Goal: Information Seeking & Learning: Check status

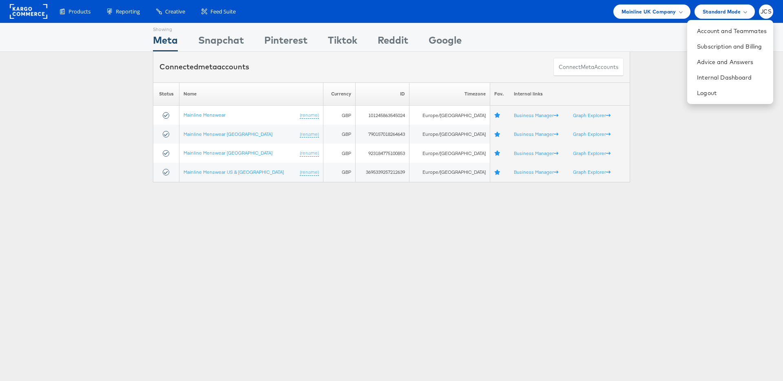
click at [684, 222] on div "Showing Meta Showing Snapchat Showing Pinterest Showing Tiktok Showing Reddit S…" at bounding box center [391, 227] width 783 height 408
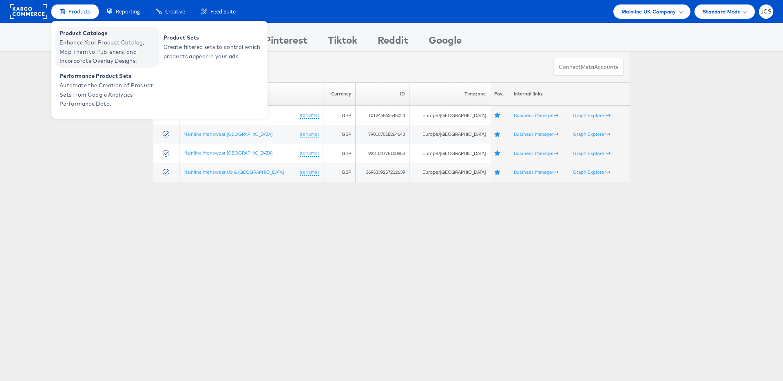
click at [71, 45] on span "Enhance Your Product Catalog, Map Them to Publishers, and Incorporate Overlay D…" at bounding box center [109, 52] width 98 height 28
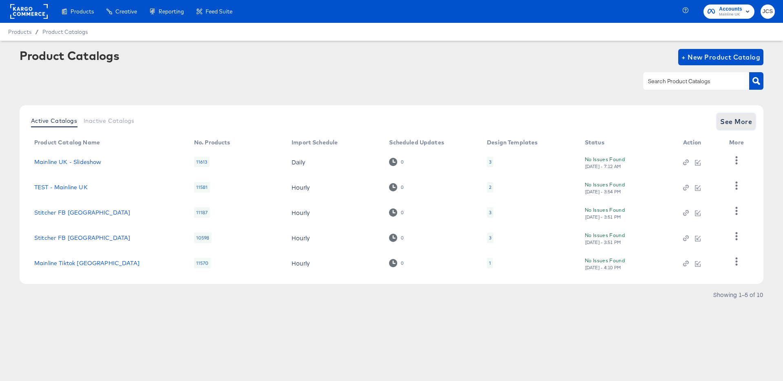
click at [744, 119] on span "See More" at bounding box center [736, 121] width 32 height 11
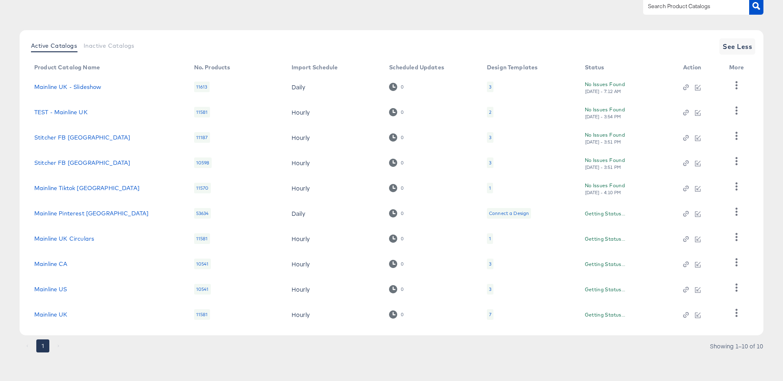
scroll to position [75, 0]
click at [489, 314] on div "7" at bounding box center [490, 314] width 2 height 7
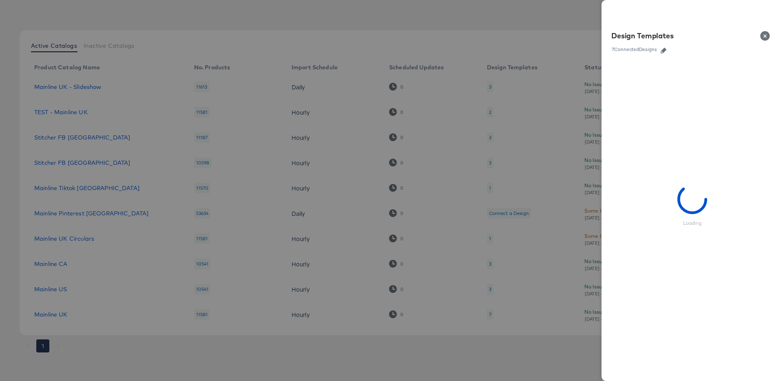
click at [661, 51] on button "button" at bounding box center [664, 51] width 12 height 6
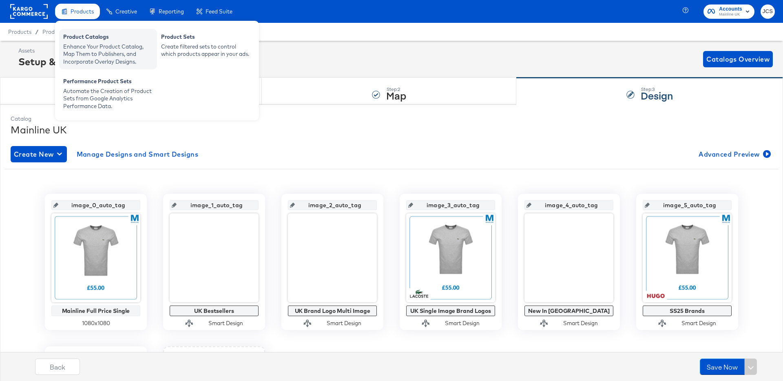
click at [84, 45] on div "Enhance Your Product Catalog, Map Them to Publishers, and Incorporate Overlay D…" at bounding box center [108, 54] width 90 height 23
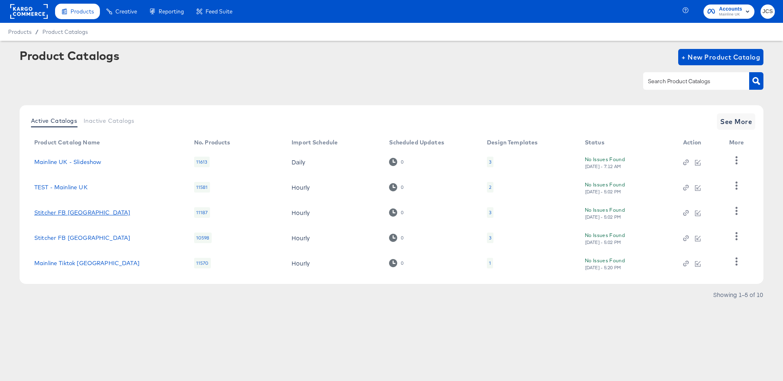
click at [80, 214] on link "Stitcher FB Ireland" at bounding box center [82, 212] width 96 height 7
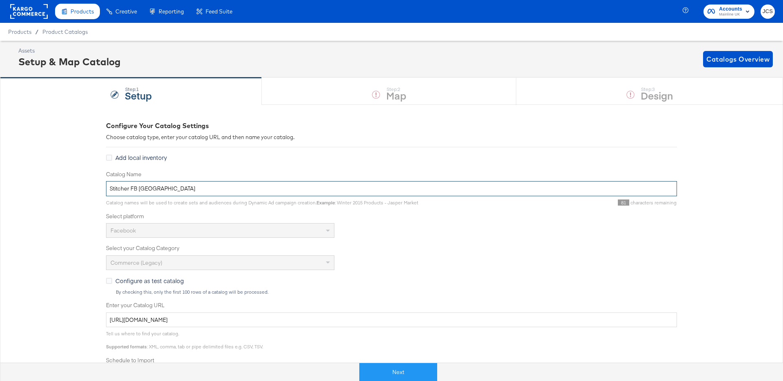
click at [169, 184] on input "Stitcher FB Ireland" at bounding box center [391, 188] width 571 height 15
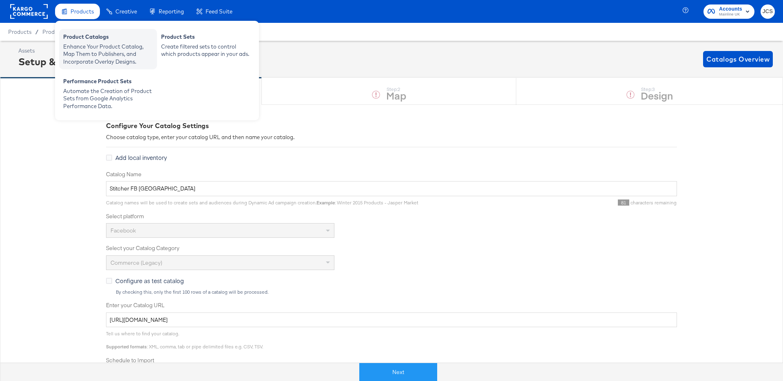
click at [90, 50] on div "Enhance Your Product Catalog, Map Them to Publishers, and Incorporate Overlay D…" at bounding box center [108, 54] width 90 height 23
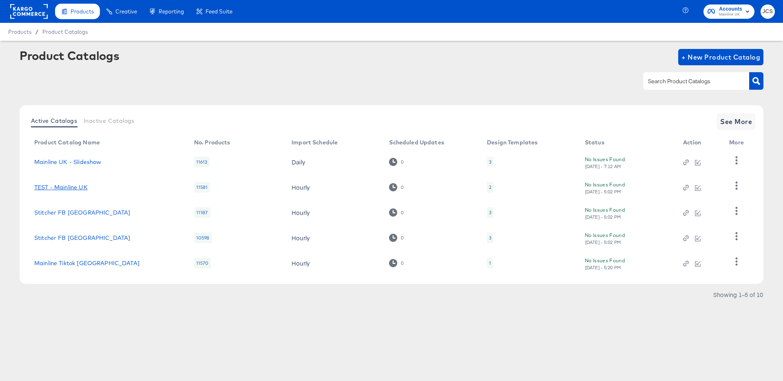
click at [63, 188] on link "TEST - Mainline UK" at bounding box center [60, 187] width 53 height 7
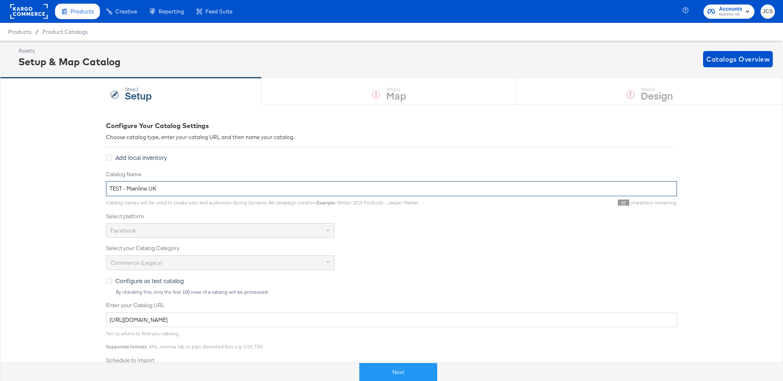
click at [143, 191] on input "TEST - Mainline UK" at bounding box center [391, 188] width 571 height 15
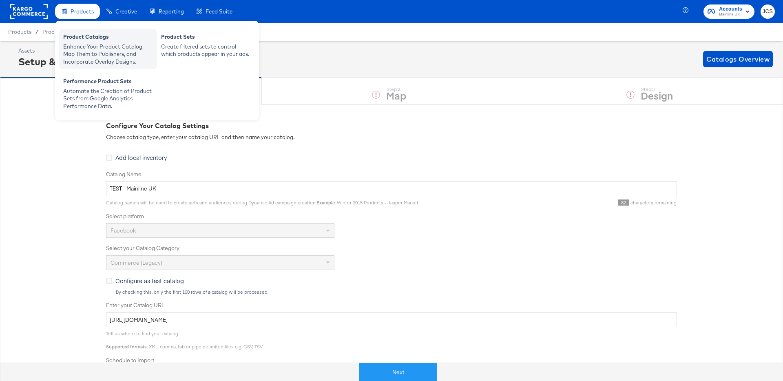
click at [84, 53] on div "Enhance Your Product Catalog, Map Them to Publishers, and Incorporate Overlay D…" at bounding box center [108, 54] width 90 height 23
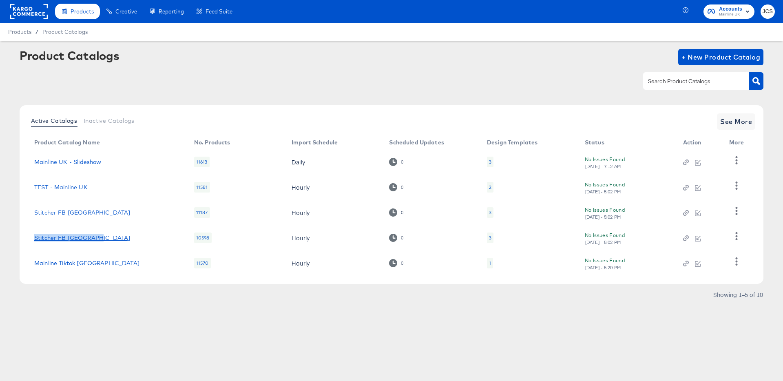
drag, startPoint x: 99, startPoint y: 237, endPoint x: 36, endPoint y: 238, distance: 63.2
click at [36, 238] on div "Stitcher FB Australia" at bounding box center [106, 238] width 144 height 7
copy link "Stitcher FB Australia"
click at [69, 236] on link "Stitcher FB Australia" at bounding box center [82, 238] width 96 height 7
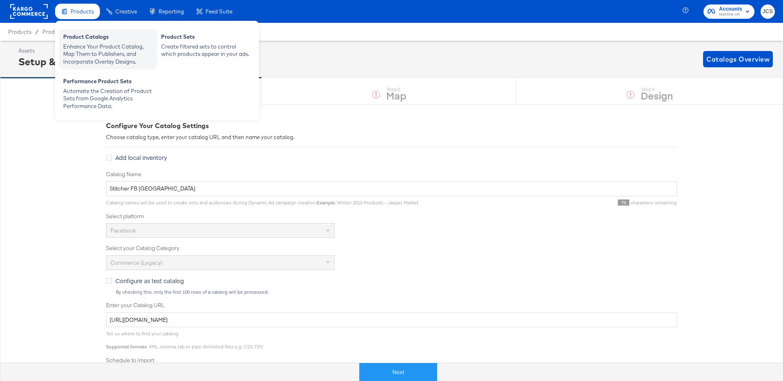
click at [90, 56] on div "Enhance Your Product Catalog, Map Them to Publishers, and Incorporate Overlay D…" at bounding box center [108, 54] width 90 height 23
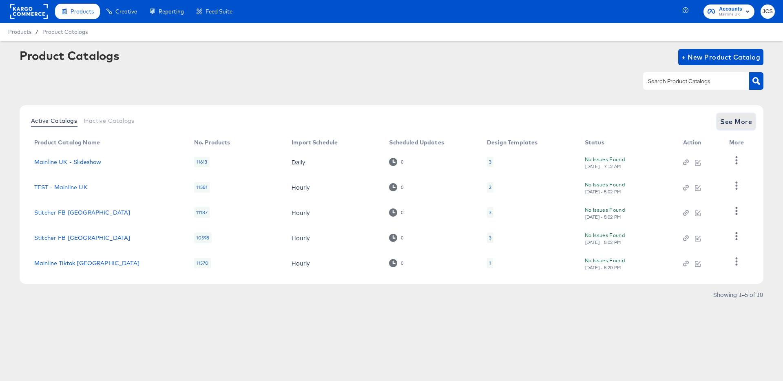
click at [744, 123] on span "See More" at bounding box center [736, 121] width 32 height 11
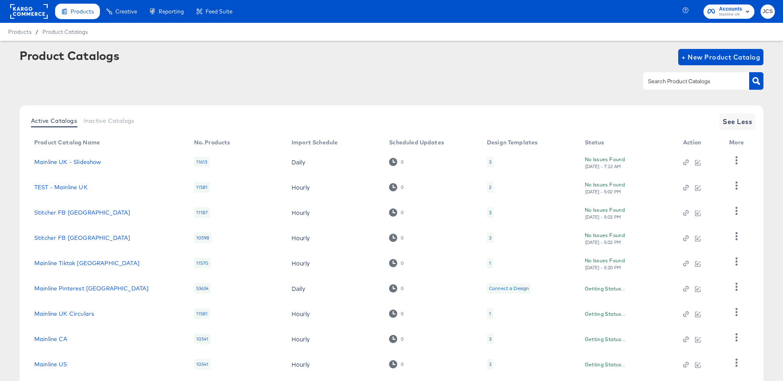
scroll to position [75, 0]
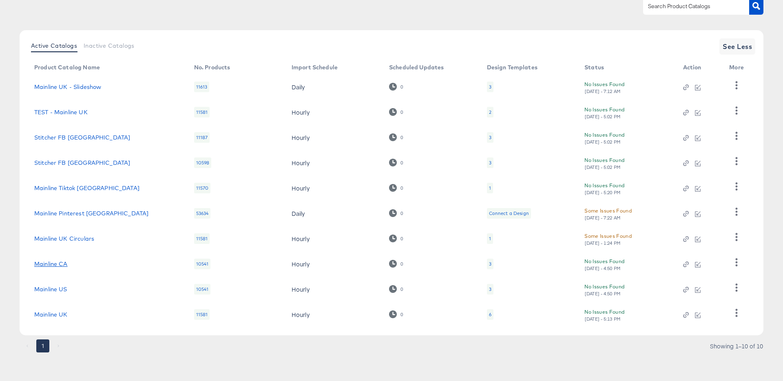
click at [62, 263] on link "Mainline CA" at bounding box center [50, 264] width 33 height 7
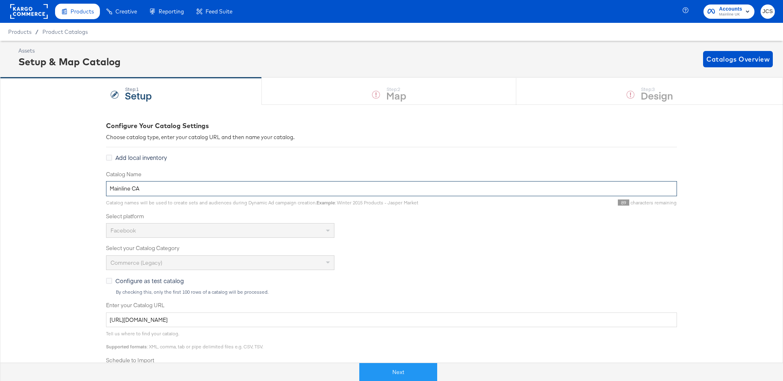
click at [155, 190] on input "Mainline CA" at bounding box center [391, 188] width 571 height 15
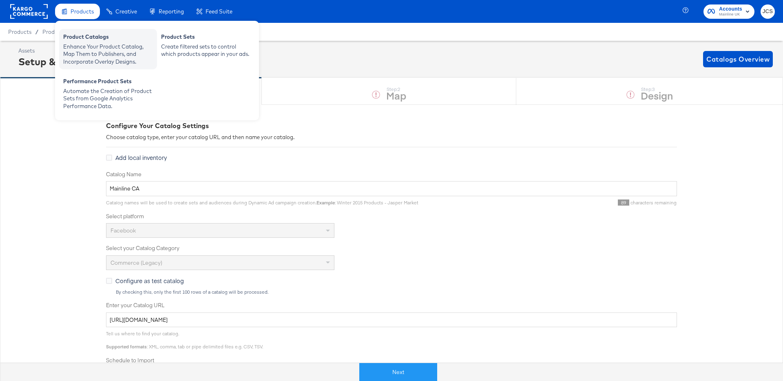
click at [84, 43] on div "Enhance Your Product Catalog, Map Them to Publishers, and Incorporate Overlay D…" at bounding box center [108, 54] width 90 height 23
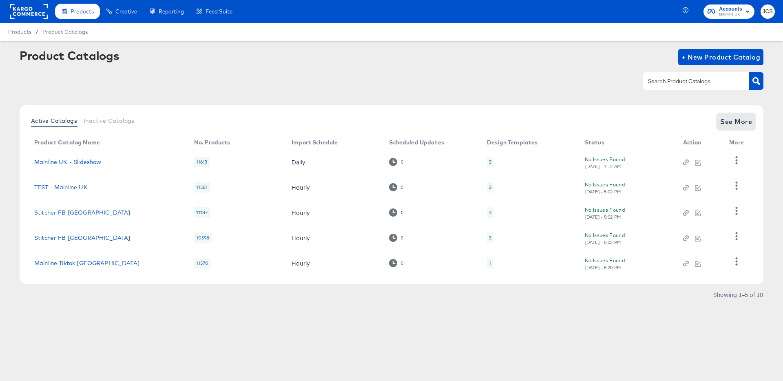
click at [749, 124] on span "See More" at bounding box center [736, 121] width 32 height 11
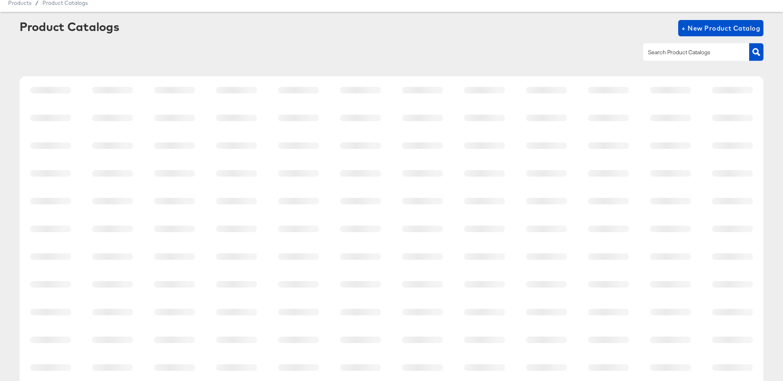
scroll to position [75, 0]
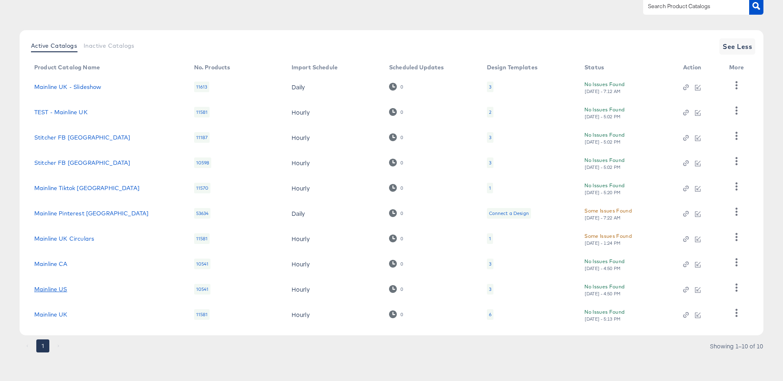
click at [57, 288] on link "Mainline US" at bounding box center [50, 289] width 33 height 7
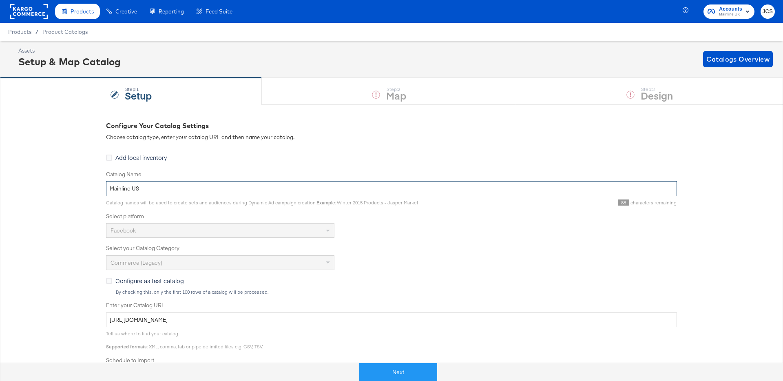
click at [158, 190] on input "Mainline US" at bounding box center [391, 188] width 571 height 15
click at [32, 11] on rect at bounding box center [29, 11] width 38 height 15
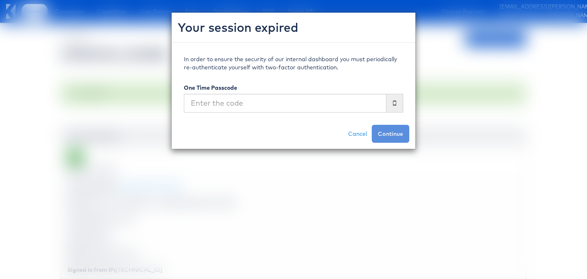
scroll to position [621, 0]
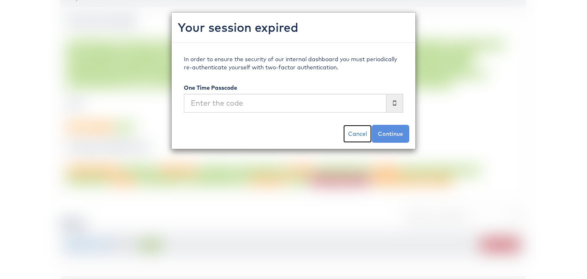
click at [358, 140] on link "Cancel" at bounding box center [357, 134] width 29 height 18
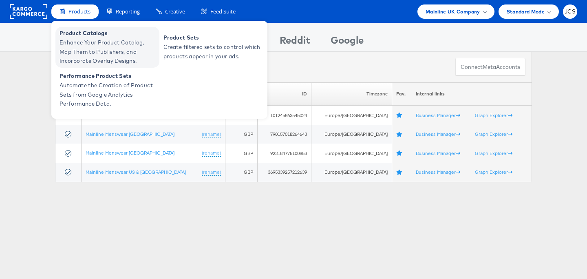
click at [83, 41] on span "Enhance Your Product Catalog, Map Them to Publishers, and Incorporate Overlay D…" at bounding box center [109, 52] width 98 height 28
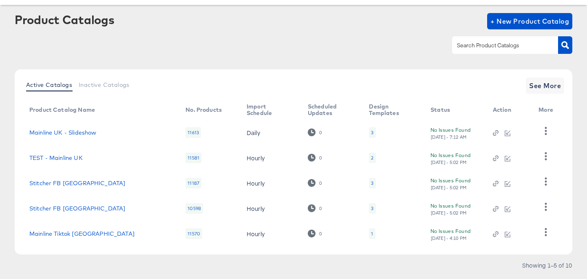
scroll to position [37, 0]
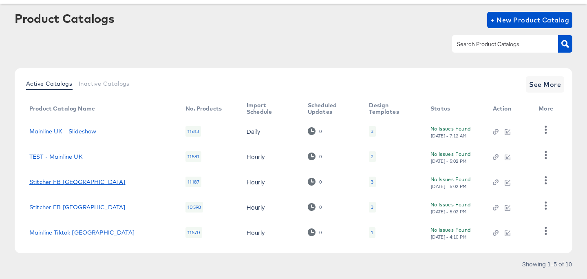
click at [74, 183] on link "Stitcher FB Ireland" at bounding box center [77, 182] width 96 height 7
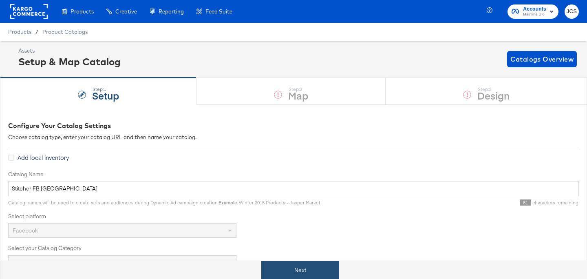
click at [292, 267] on button "Next" at bounding box center [300, 270] width 78 height 18
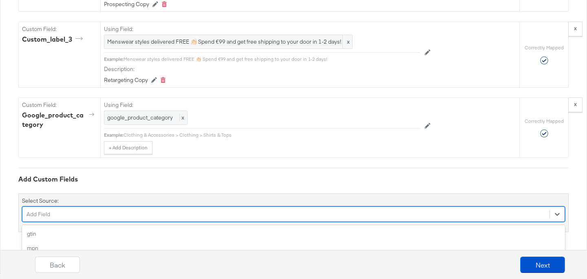
click at [107, 212] on div "option age_group focused, 4 of 59. 59 results available. Use Up and Down to cho…" at bounding box center [293, 214] width 543 height 16
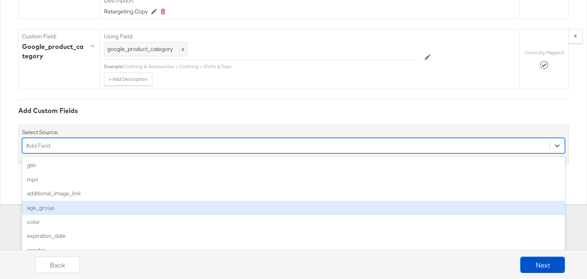
scroll to position [1090, 0]
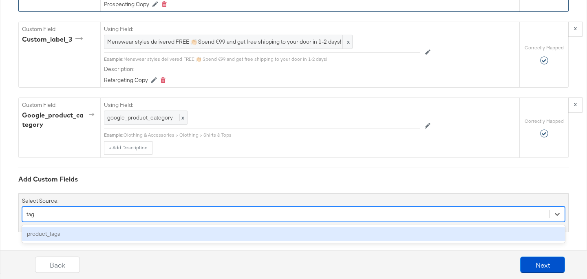
type input "tag"
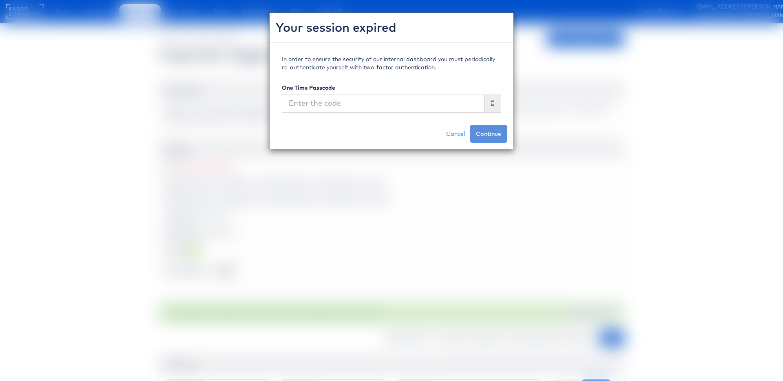
scroll to position [62, 0]
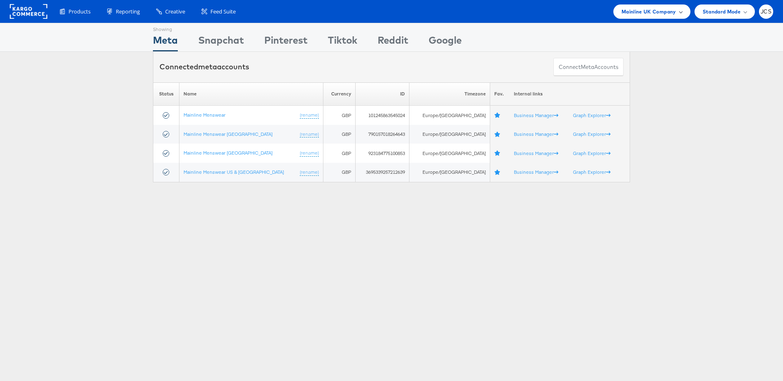
click at [660, 8] on span "Mainline UK Company" at bounding box center [649, 11] width 55 height 9
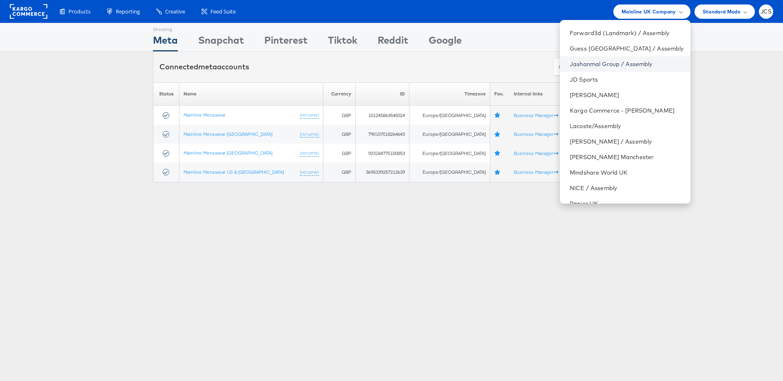
scroll to position [75, 0]
click at [592, 169] on link "Mindshare World UK" at bounding box center [627, 172] width 114 height 8
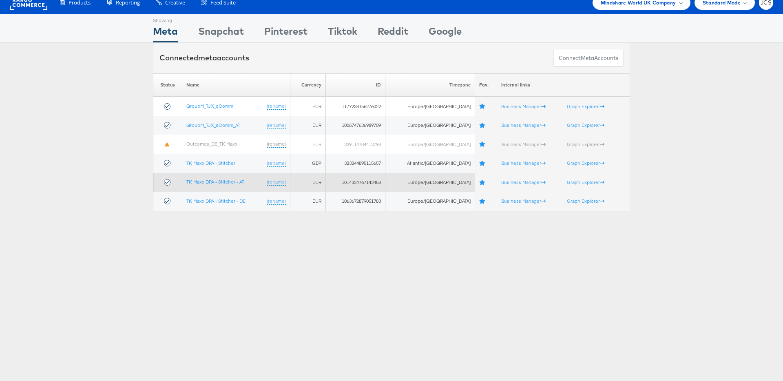
scroll to position [11, 0]
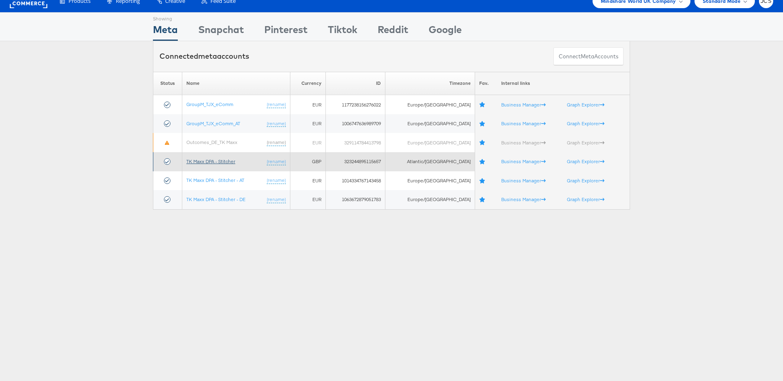
click at [218, 162] on link "TK Maxx DPA - Stitcher" at bounding box center [210, 161] width 49 height 6
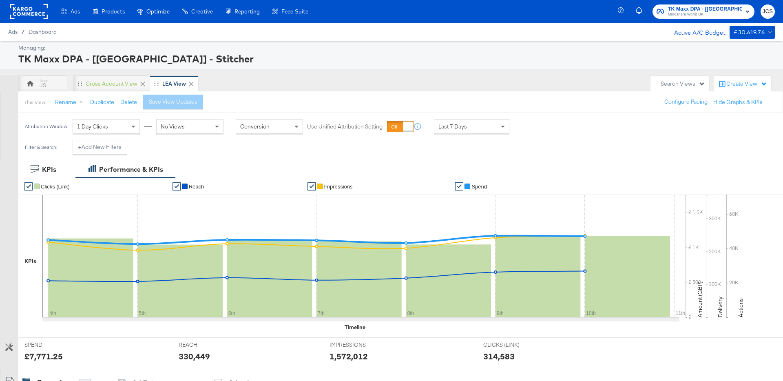
click at [750, 85] on div "Create View" at bounding box center [746, 84] width 41 height 8
click at [704, 107] on span "New View" at bounding box center [705, 105] width 26 height 8
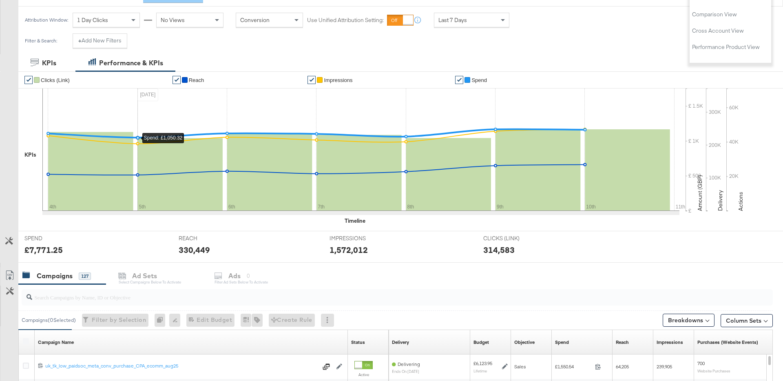
scroll to position [107, 0]
click at [108, 45] on button "+ Add New Filters" at bounding box center [100, 40] width 55 height 15
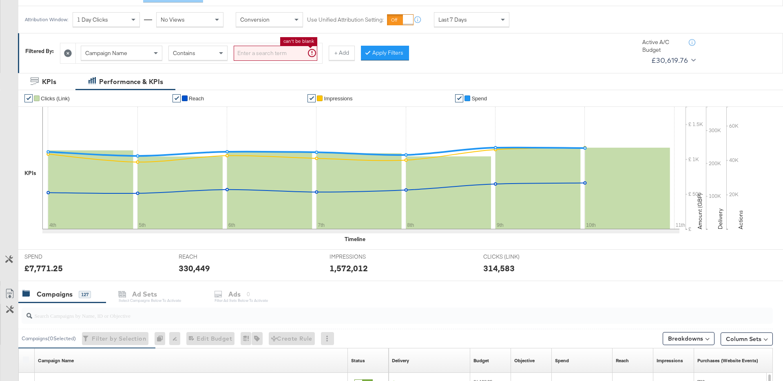
click at [264, 55] on input "search" at bounding box center [276, 53] width 84 height 15
click at [130, 48] on div "Campaign Name" at bounding box center [121, 53] width 81 height 14
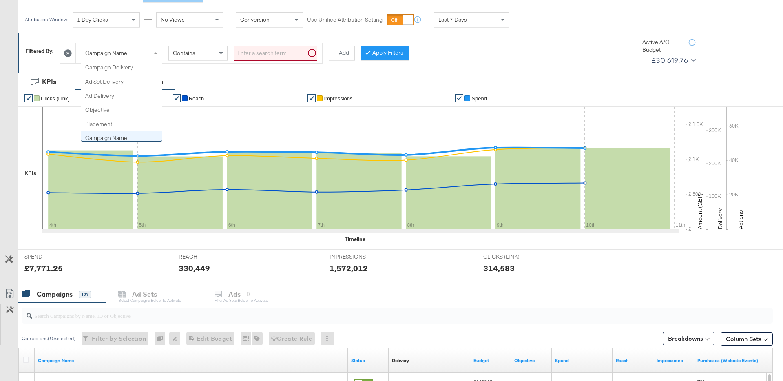
scroll to position [71, 0]
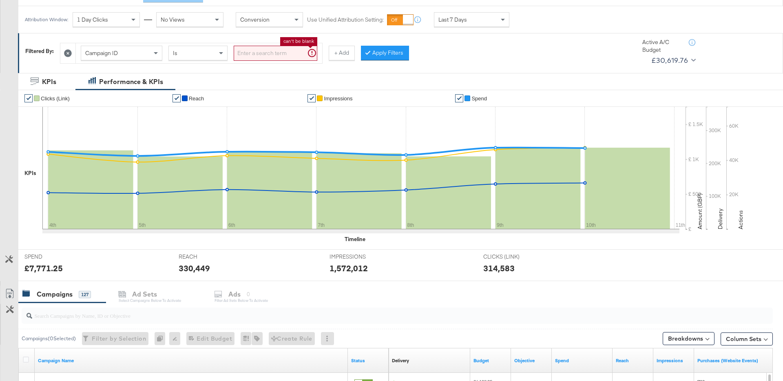
click at [260, 51] on input "search" at bounding box center [276, 53] width 84 height 15
paste input "120228204687930060"
type input "120228204687930060"
click at [379, 55] on button "Apply Filters" at bounding box center [372, 53] width 48 height 15
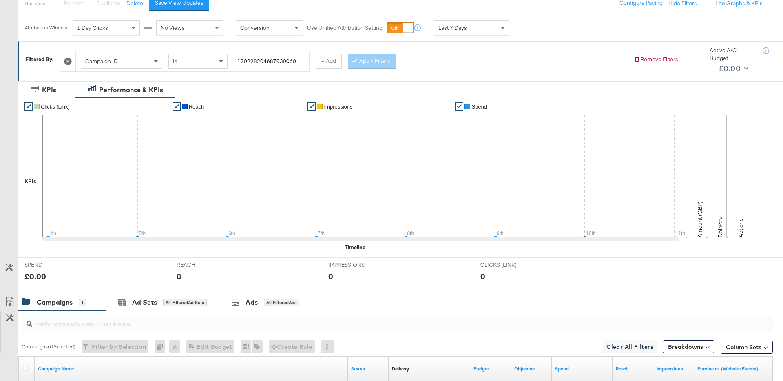
scroll to position [47, 0]
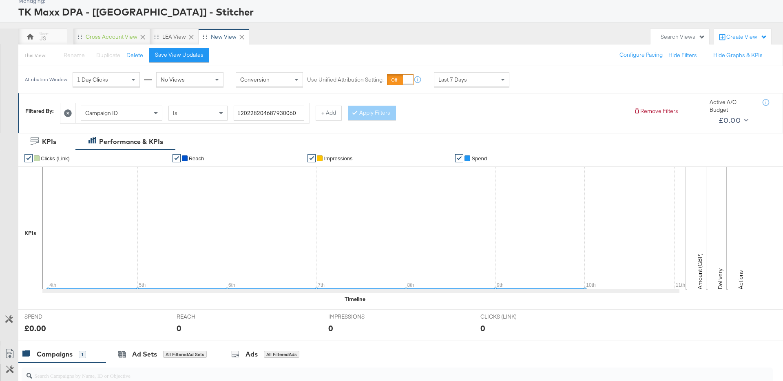
click at [462, 80] on span "Last 7 Days" at bounding box center [453, 79] width 29 height 7
click at [395, 329] on div "0" at bounding box center [398, 328] width 140 height 12
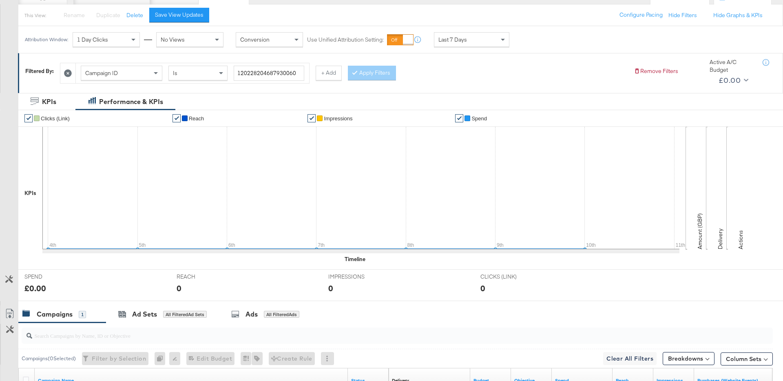
click at [12, 284] on button "Customize KPIs" at bounding box center [9, 279] width 18 height 14
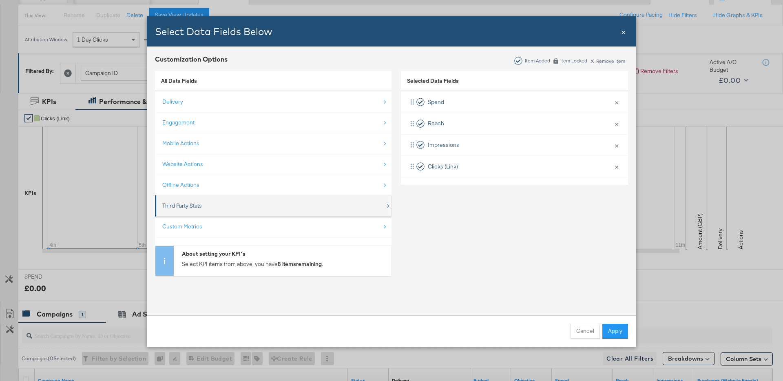
click at [195, 206] on div "Third Party Stats" at bounding box center [182, 206] width 40 height 8
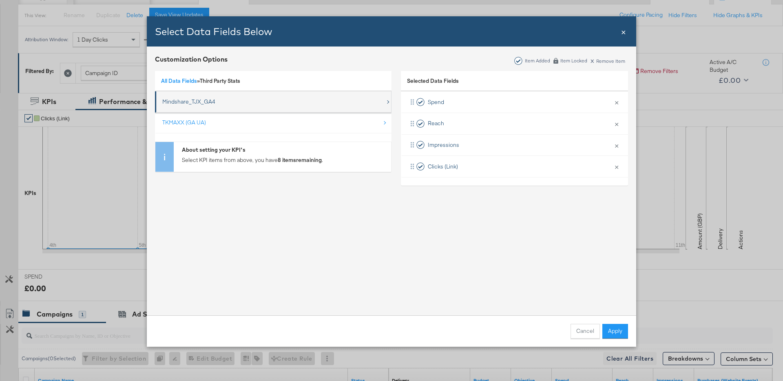
click at [208, 102] on div "Mindshare_TJX_GA4" at bounding box center [188, 102] width 53 height 8
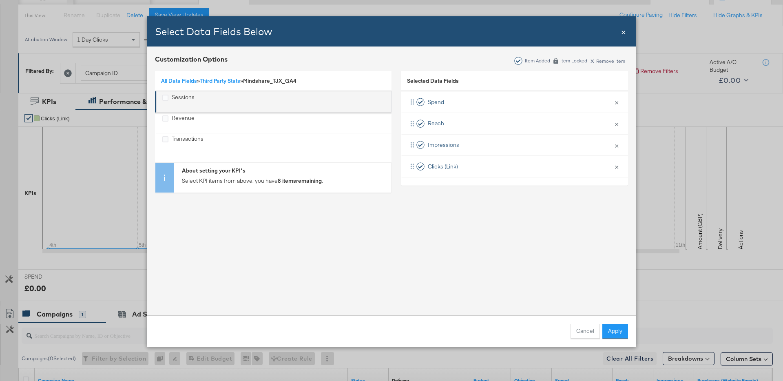
click at [171, 96] on div "Sessions" at bounding box center [178, 101] width 32 height 17
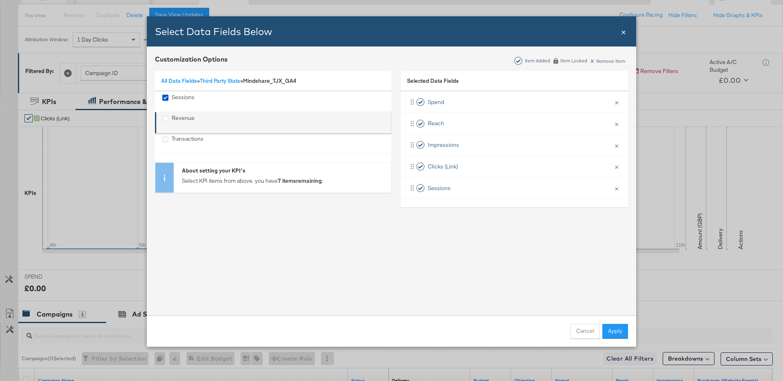
click at [166, 122] on div "Revenue" at bounding box center [165, 118] width 6 height 9
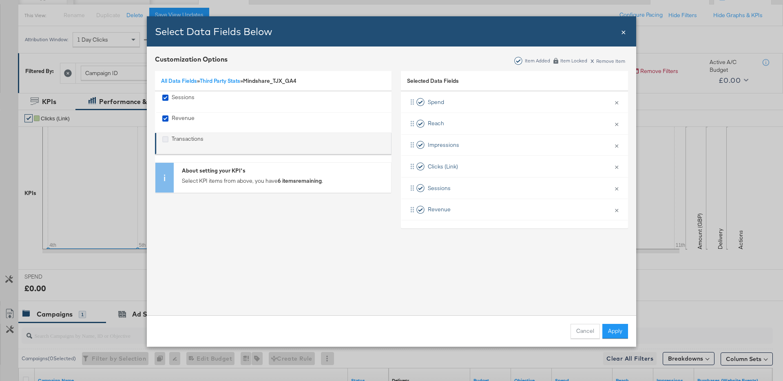
click at [163, 139] on icon "Transactions" at bounding box center [165, 139] width 6 height 6
click at [0, 0] on input "Transactions" at bounding box center [0, 0] width 0 height 0
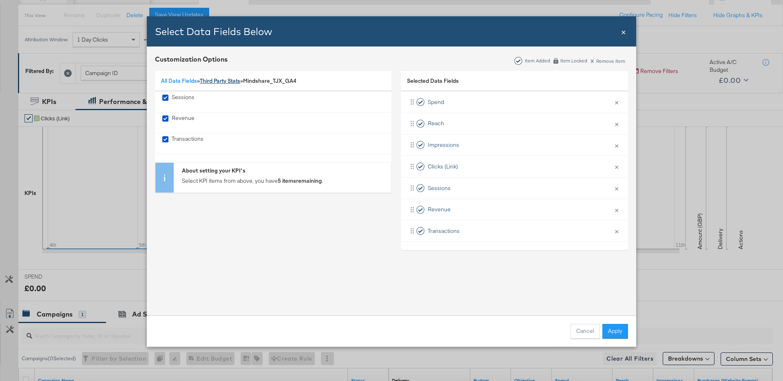
click at [216, 81] on link "Third Party Stats" at bounding box center [220, 80] width 40 height 7
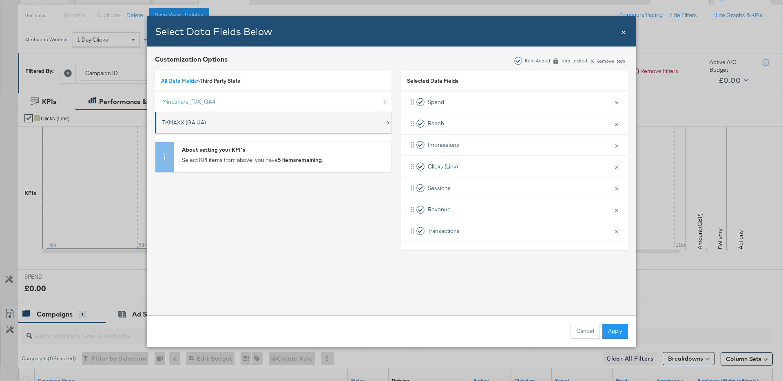
click at [196, 127] on div "TKMAXX (GA UA)" at bounding box center [273, 122] width 223 height 17
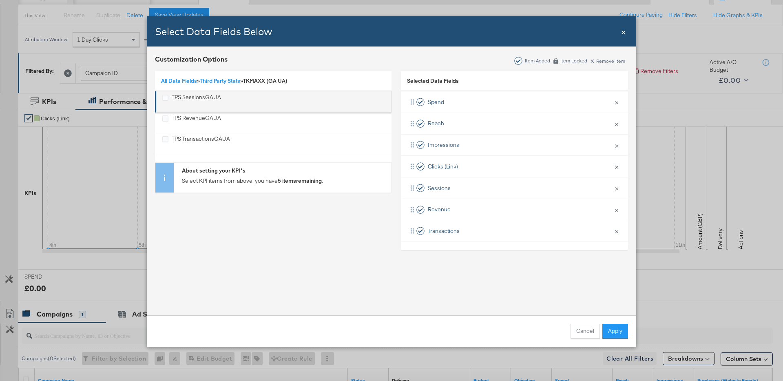
click at [175, 98] on div "TPS SessionsGAUA" at bounding box center [196, 101] width 49 height 17
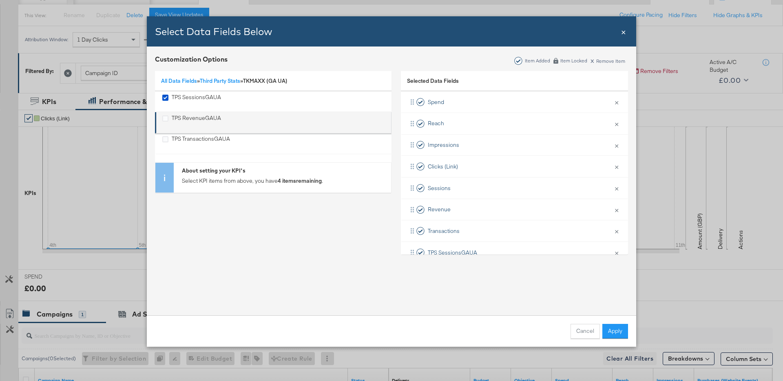
click at [175, 119] on div "TPS RevenueGAUA" at bounding box center [196, 122] width 49 height 17
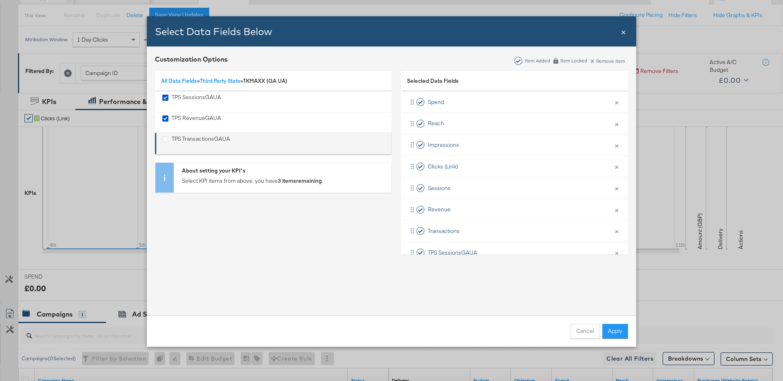
click at [177, 139] on div "TPS TransactionsGAUA" at bounding box center [201, 143] width 58 height 17
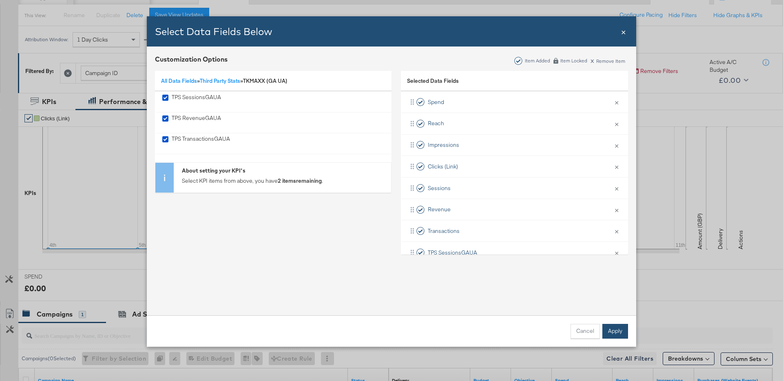
click at [614, 332] on button "Apply" at bounding box center [615, 331] width 26 height 15
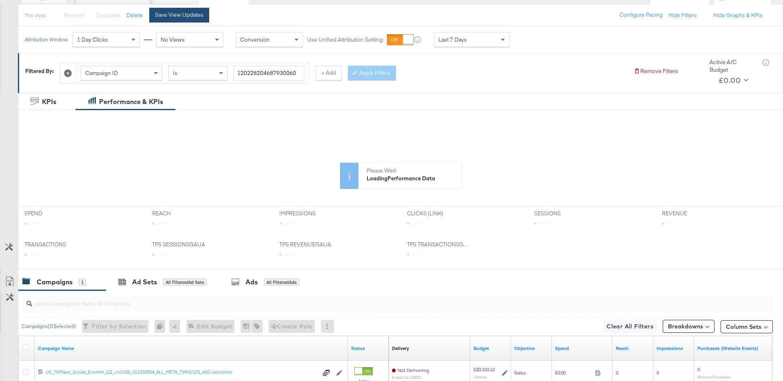
click at [187, 10] on button "Save View Updates" at bounding box center [179, 15] width 60 height 15
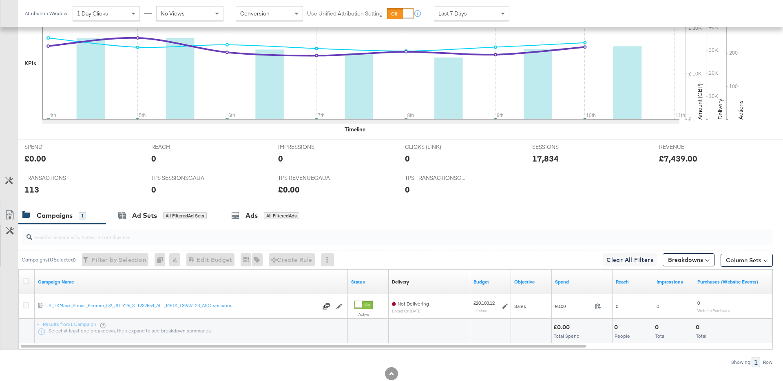
scroll to position [255, 0]
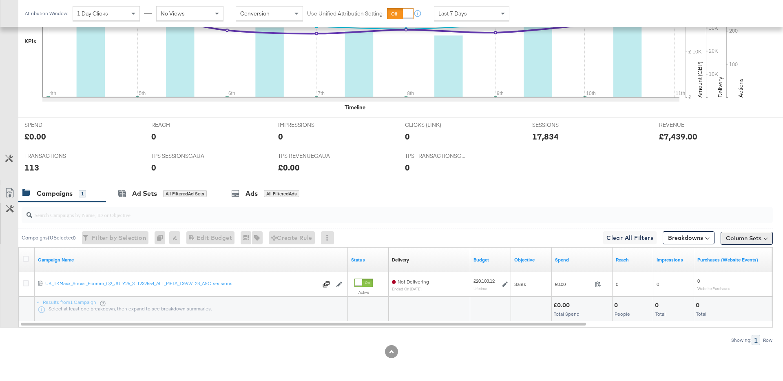
click at [735, 240] on button "Column Sets" at bounding box center [747, 238] width 52 height 13
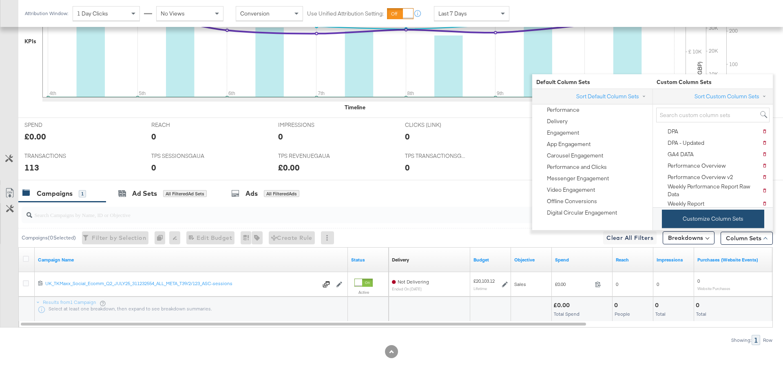
click at [711, 222] on button "Customize Column Sets" at bounding box center [713, 219] width 102 height 18
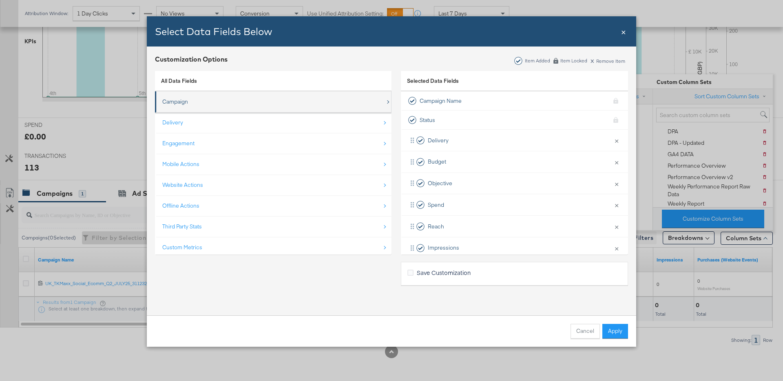
click at [215, 106] on div "Campaign" at bounding box center [273, 101] width 223 height 17
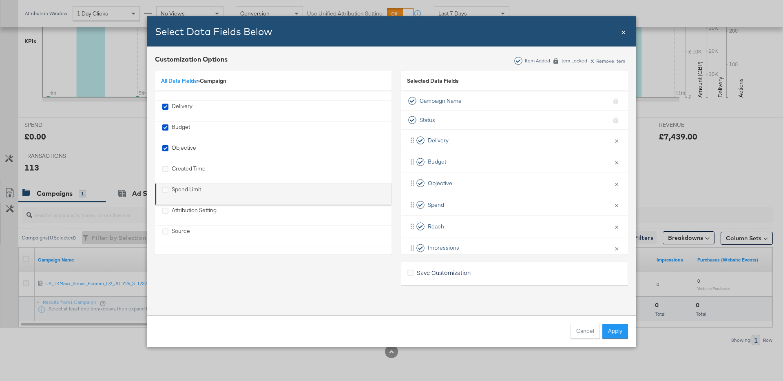
scroll to position [0, 0]
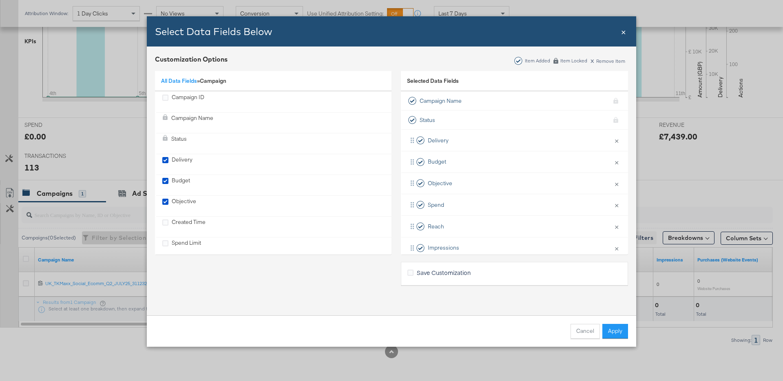
drag, startPoint x: 191, startPoint y: 83, endPoint x: 191, endPoint y: 91, distance: 7.8
click at [191, 83] on link "All Data Fields" at bounding box center [179, 80] width 36 height 7
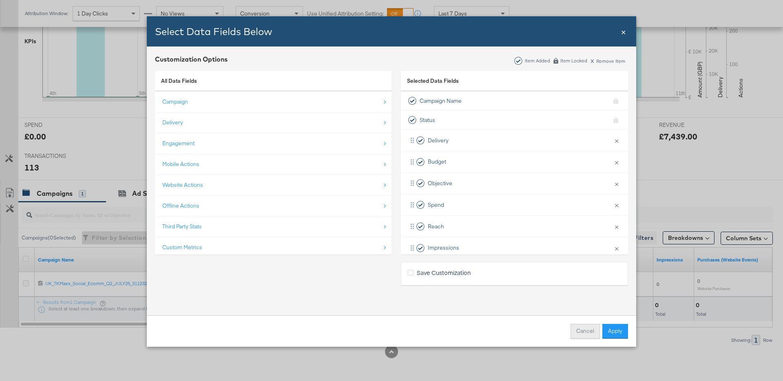
click at [576, 334] on button "Cancel" at bounding box center [585, 331] width 29 height 15
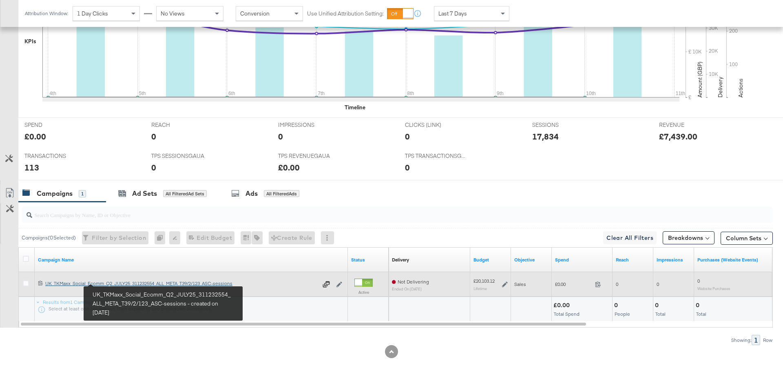
click at [114, 283] on div "UK_TKMaxx_Social_Ecomm_Q2_JULY25_311232554_ALL_META_T39/2/123_ASC-sessions UK_T…" at bounding box center [181, 283] width 272 height 7
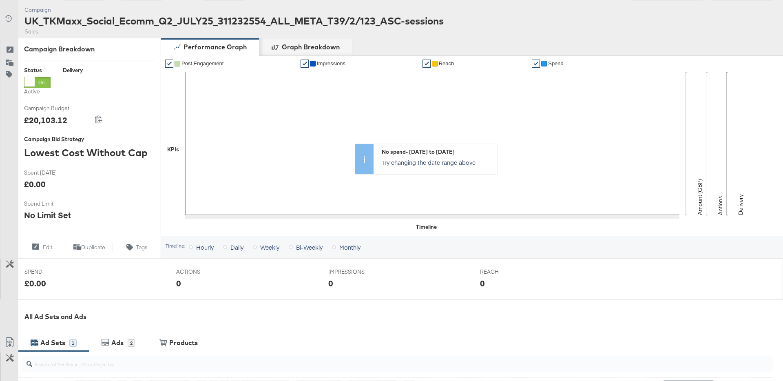
scroll to position [242, 0]
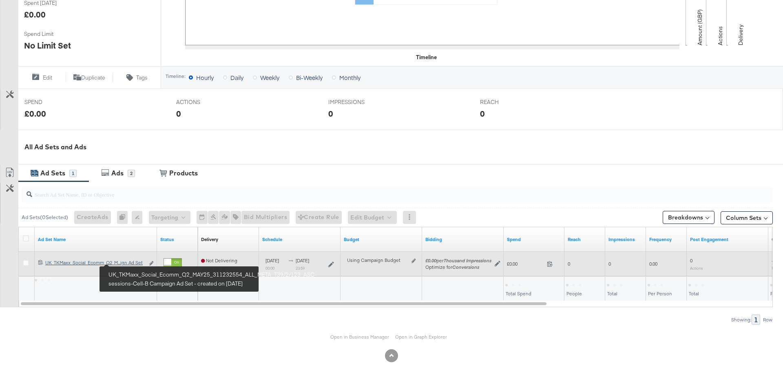
click at [130, 263] on div "UK_TKMaxx_Social_Ecomm_Q2_MAY25_311232554_ALL_META_T39/2/123_ASC-sessions-Cell-…" at bounding box center [94, 262] width 99 height 7
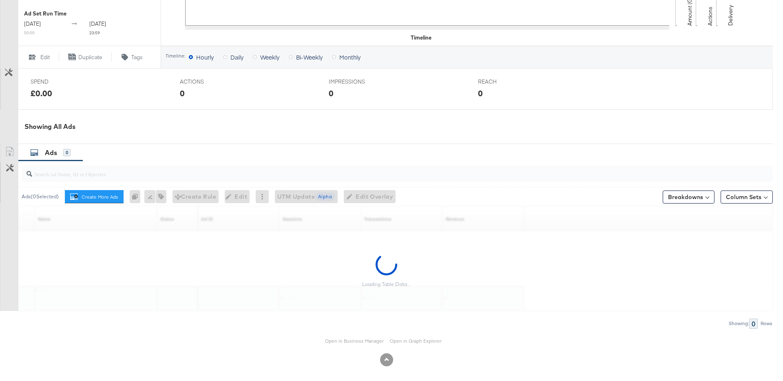
scroll to position [314, 0]
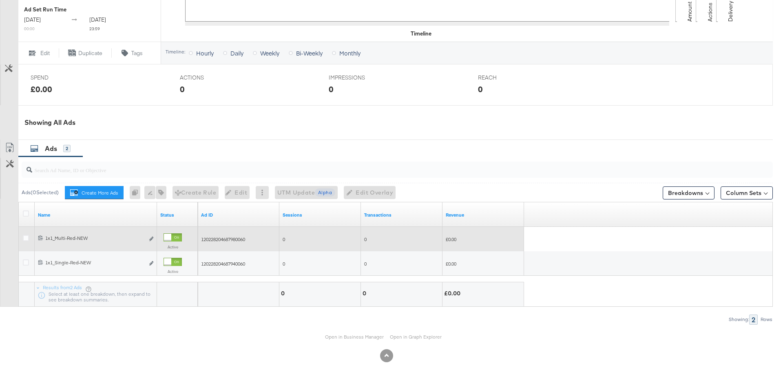
click at [242, 240] on span "120228204687980060" at bounding box center [223, 239] width 44 height 6
copy span "120228204687980060"
click at [153, 237] on button "Edit ad" at bounding box center [151, 239] width 5 height 9
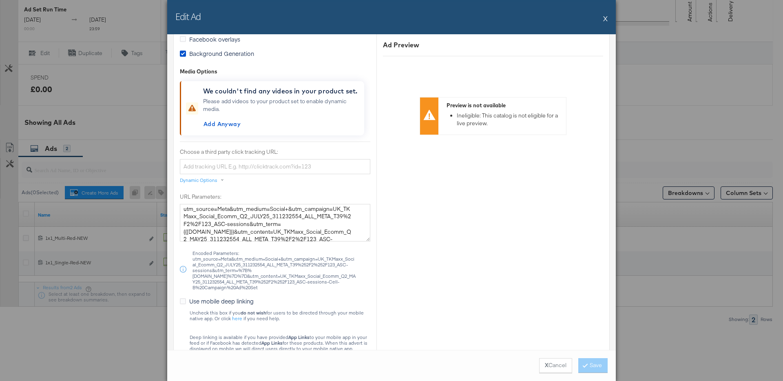
scroll to position [0, 0]
click at [608, 16] on div "Edit Ad X" at bounding box center [391, 17] width 449 height 34
click at [605, 20] on button "X" at bounding box center [605, 18] width 4 height 16
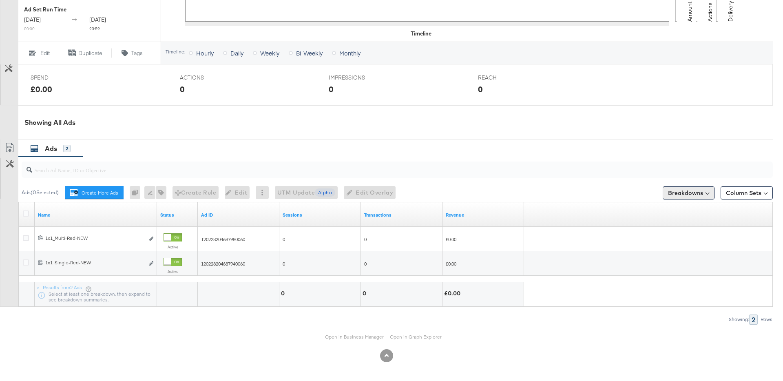
click at [696, 188] on button "Breakdowns" at bounding box center [689, 192] width 52 height 13
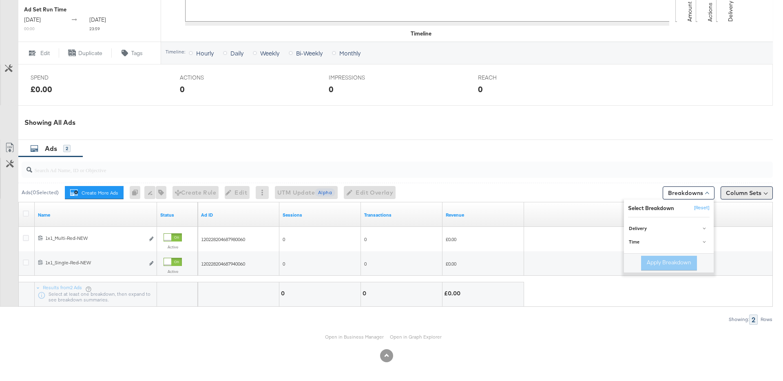
click at [743, 195] on button "Column Sets" at bounding box center [747, 192] width 52 height 13
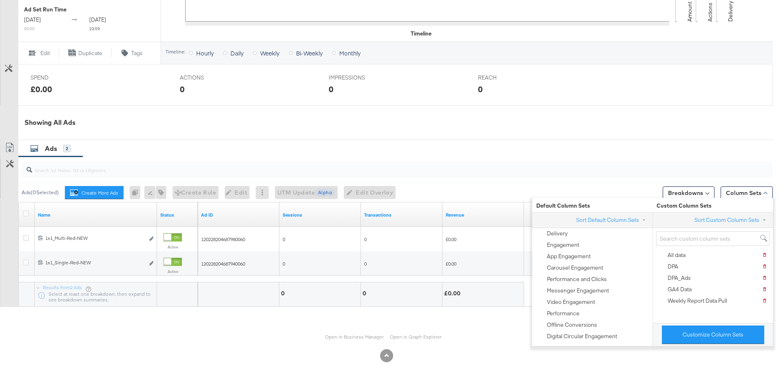
click at [697, 346] on div "Customize Column Sets" at bounding box center [713, 334] width 120 height 23
click at [684, 336] on button "Customize Column Sets" at bounding box center [713, 335] width 102 height 18
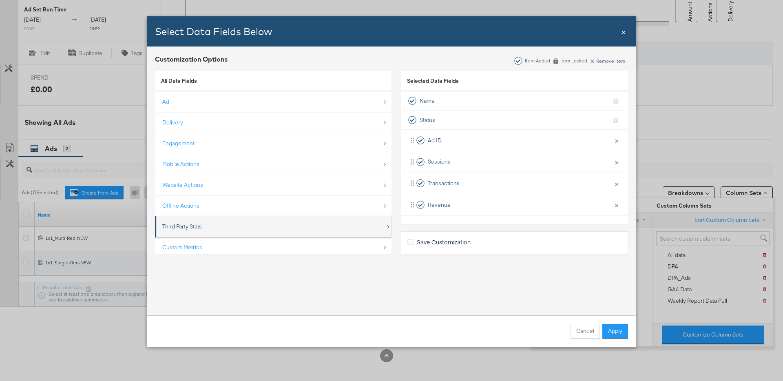
click at [214, 231] on div "Third Party Stats" at bounding box center [273, 226] width 223 height 17
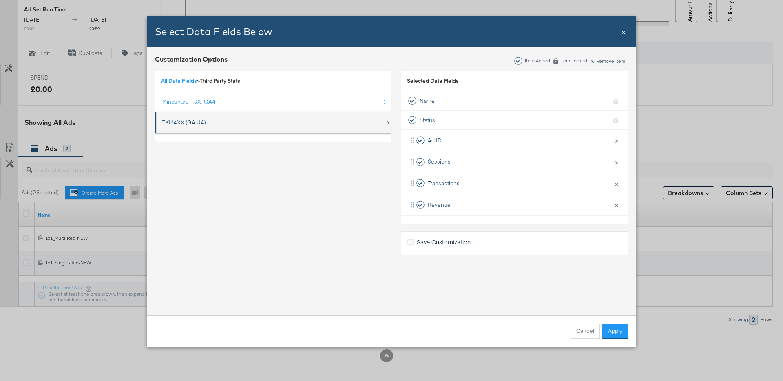
click at [197, 119] on div "TKMAXX (GA UA)" at bounding box center [184, 123] width 44 height 8
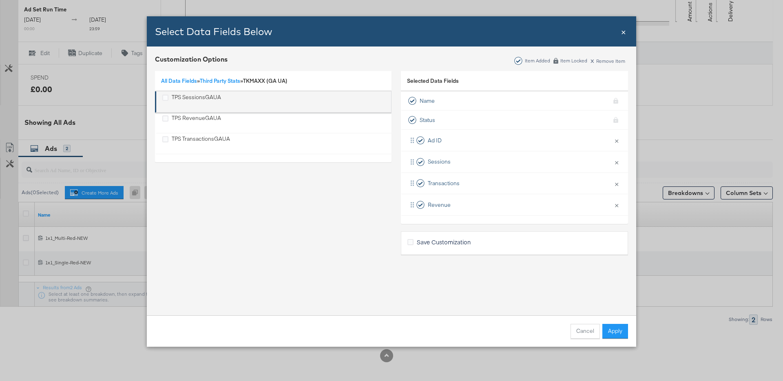
drag, startPoint x: 195, startPoint y: 100, endPoint x: 195, endPoint y: 109, distance: 8.6
click at [195, 100] on div "TPS SessionsGAUA" at bounding box center [196, 101] width 49 height 17
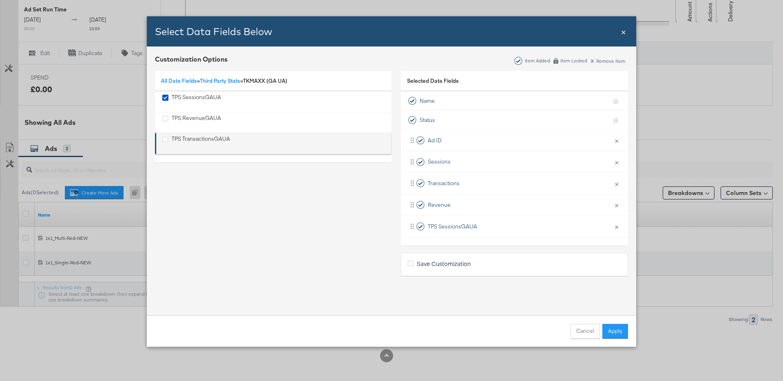
drag, startPoint x: 193, startPoint y: 115, endPoint x: 200, endPoint y: 141, distance: 26.9
click at [193, 115] on div "TPS RevenueGAUA" at bounding box center [196, 122] width 49 height 17
click at [200, 142] on div "TPS TransactionsGAUA" at bounding box center [201, 143] width 58 height 17
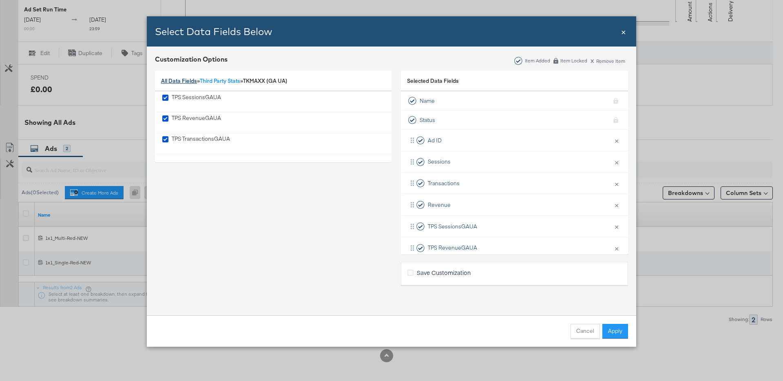
click at [179, 77] on link "All Data Fields" at bounding box center [179, 80] width 36 height 7
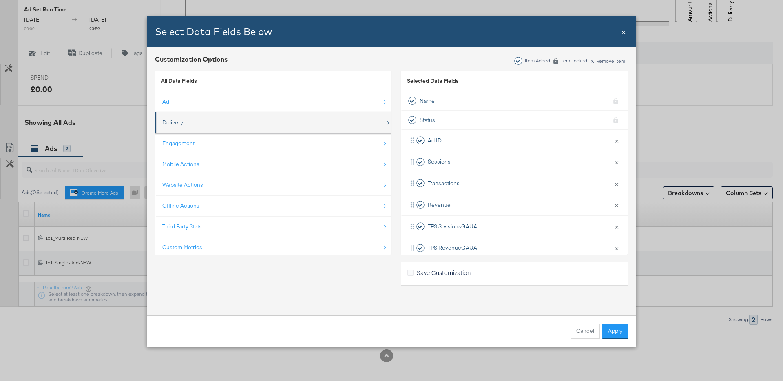
click at [175, 122] on div "Delivery" at bounding box center [172, 123] width 21 height 8
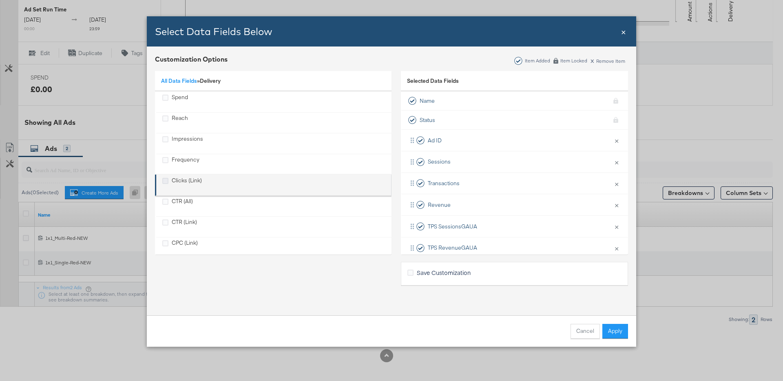
click at [168, 179] on icon "Clicks (Link)" at bounding box center [165, 181] width 6 height 6
click at [0, 0] on input "Clicks (Link)" at bounding box center [0, 0] width 0 height 0
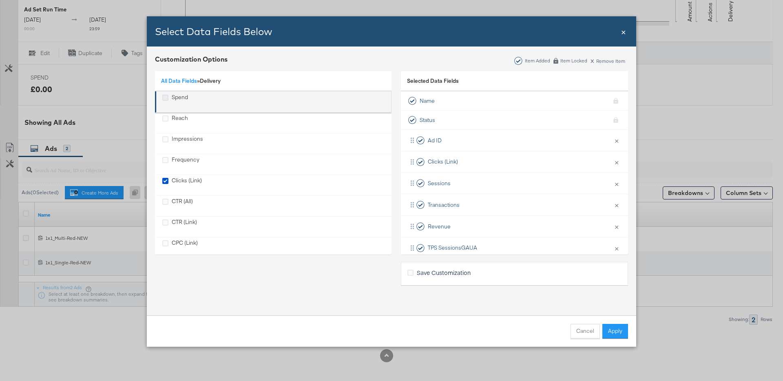
click at [166, 97] on icon "Spend" at bounding box center [165, 98] width 6 height 6
click at [0, 0] on input "Spend" at bounding box center [0, 0] width 0 height 0
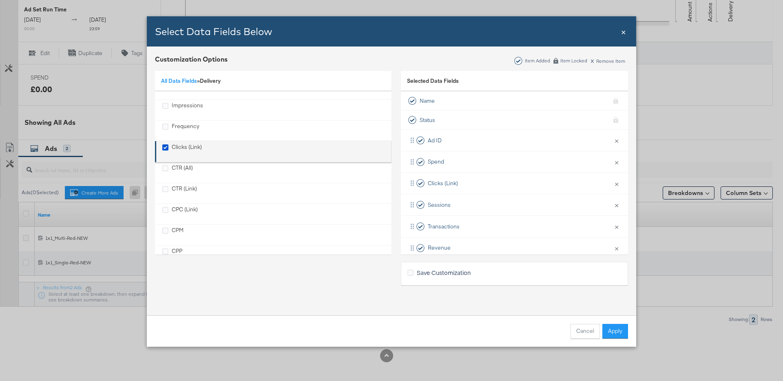
scroll to position [44, 0]
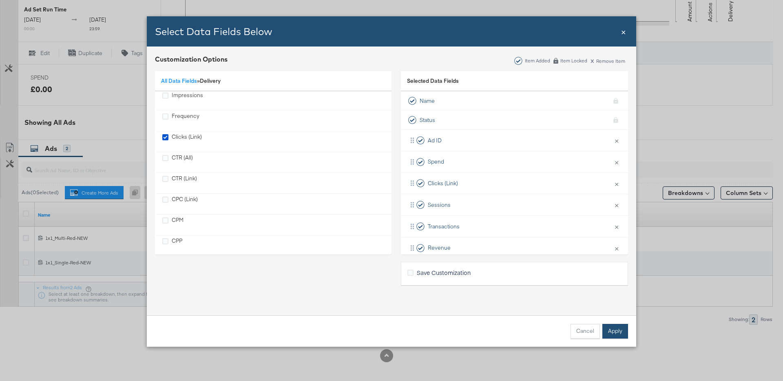
click at [608, 332] on button "Apply" at bounding box center [615, 331] width 26 height 15
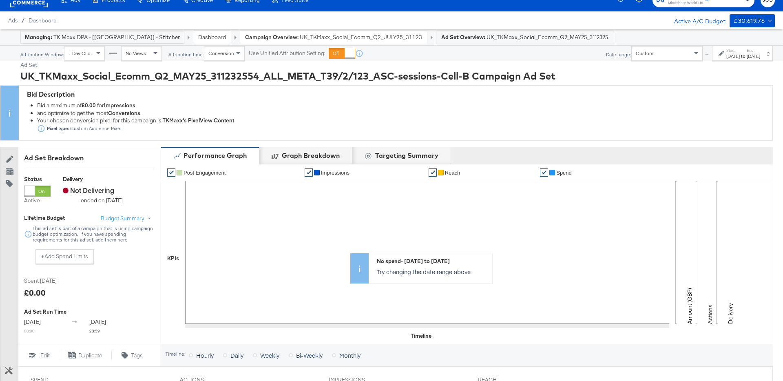
scroll to position [0, 0]
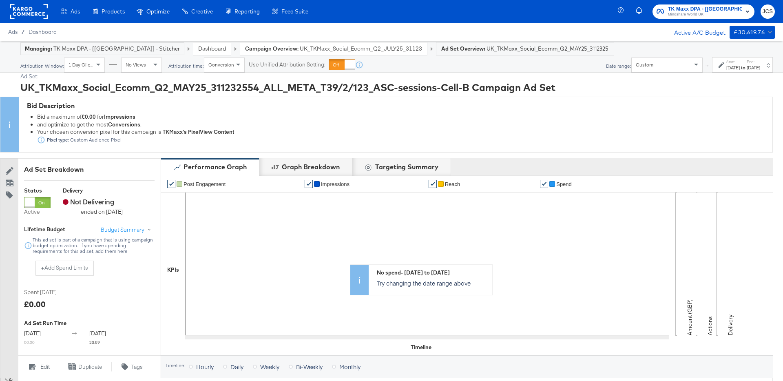
click at [649, 68] on div "Custom" at bounding box center [667, 65] width 71 height 14
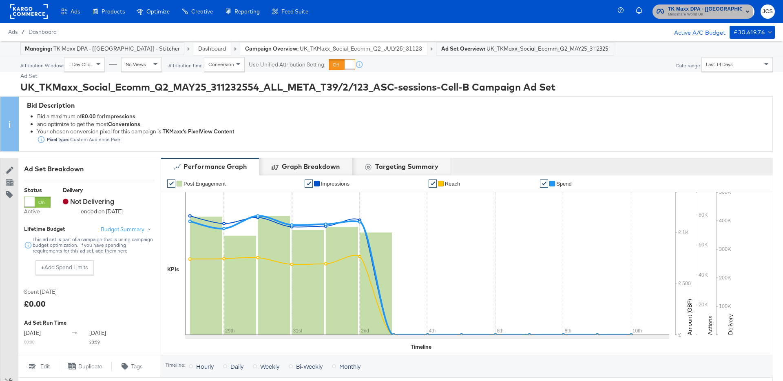
click at [693, 16] on span "Mindshare World UK" at bounding box center [705, 14] width 74 height 7
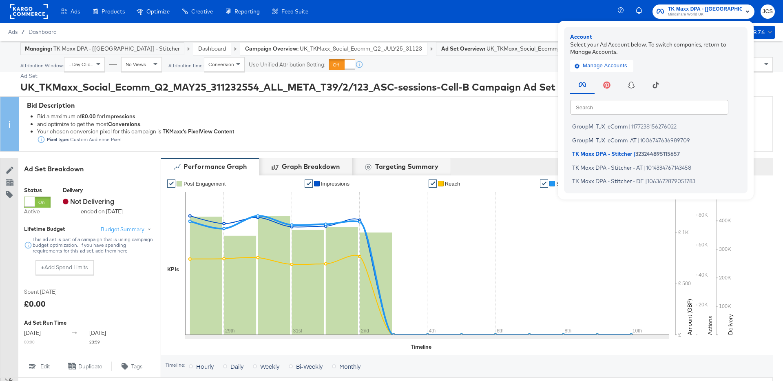
click at [534, 123] on li "and optimize to get the most Conversions ." at bounding box center [402, 124] width 731 height 8
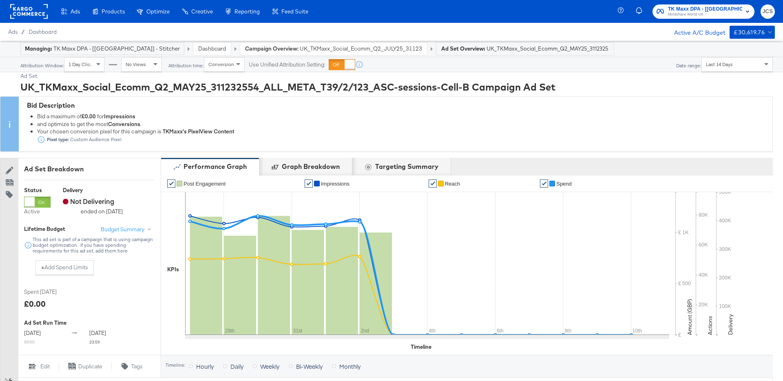
click at [731, 64] on span "Last 14 Days" at bounding box center [719, 64] width 27 height 6
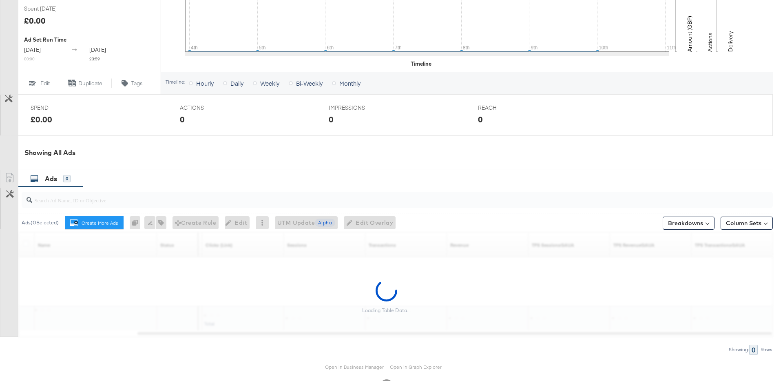
scroll to position [313, 0]
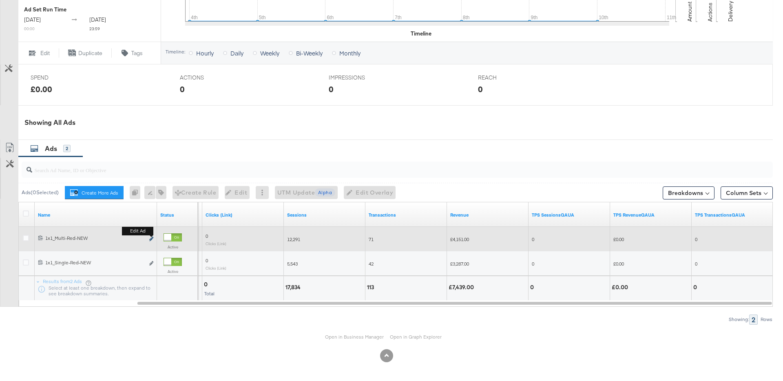
click at [153, 239] on icon "link" at bounding box center [151, 239] width 4 height 4
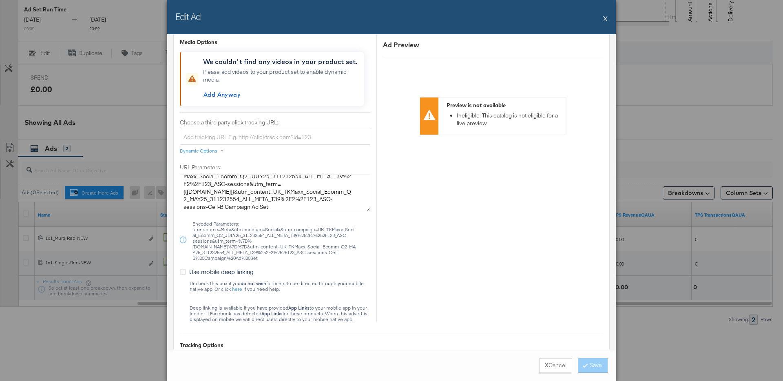
scroll to position [15, 0]
click at [604, 20] on button "X" at bounding box center [605, 18] width 4 height 16
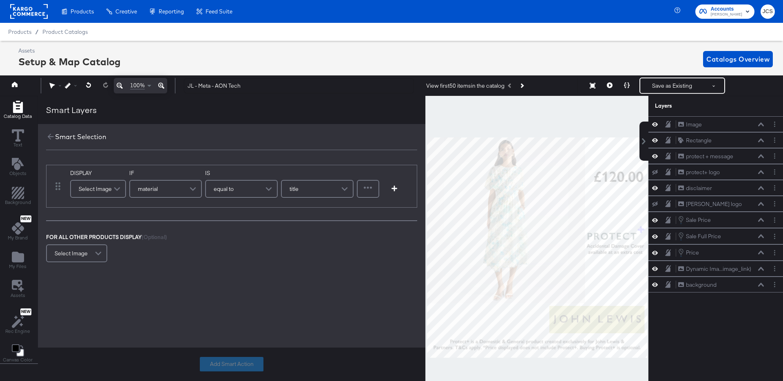
scroll to position [0, 2]
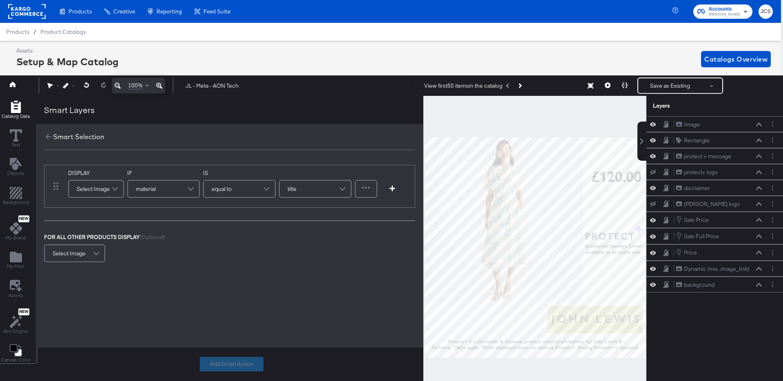
click at [40, 19] on div at bounding box center [27, 11] width 38 height 23
click at [34, 13] on rect at bounding box center [27, 11] width 38 height 15
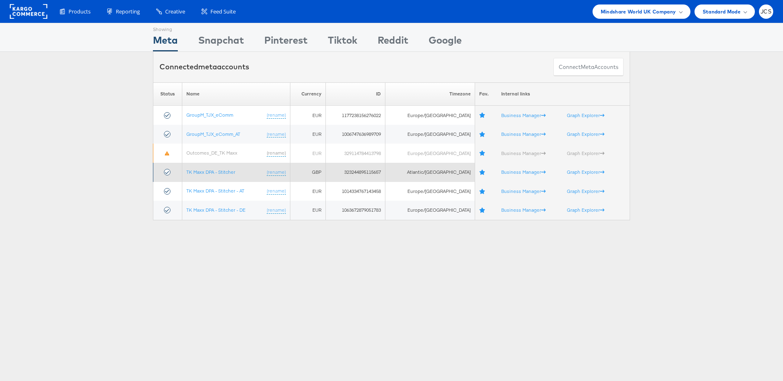
click at [376, 172] on td "323244895115657" at bounding box center [356, 172] width 60 height 19
copy td "323244895115657"
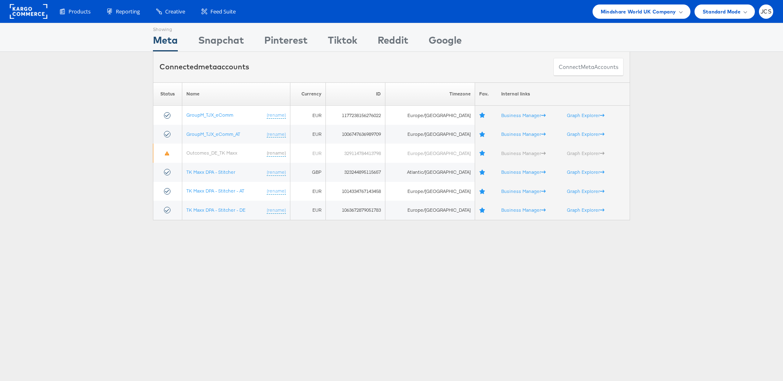
drag, startPoint x: 244, startPoint y: 259, endPoint x: 242, endPoint y: 248, distance: 11.2
click at [244, 258] on div "Showing Meta Showing [GEOGRAPHIC_DATA] Showing Pinterest Showing Tiktok Showing…" at bounding box center [391, 227] width 783 height 408
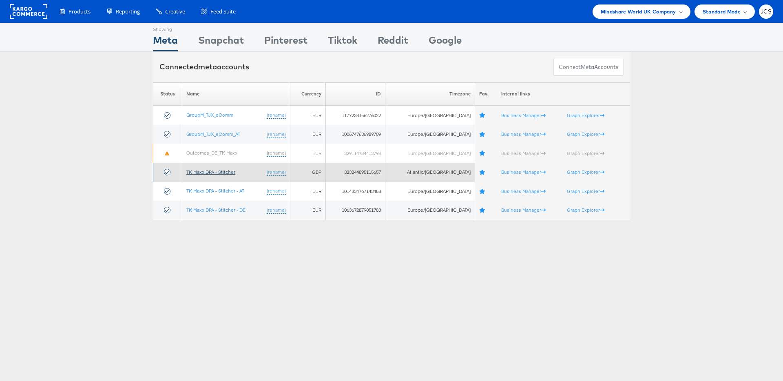
click at [226, 172] on link "TK Maxx DPA - Stitcher" at bounding box center [210, 172] width 49 height 6
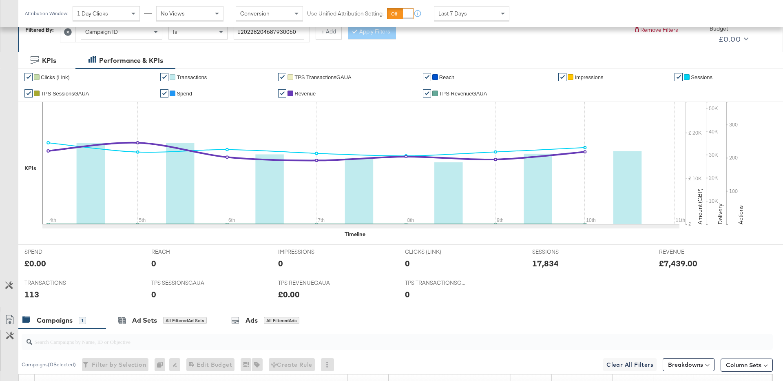
scroll to position [133, 0]
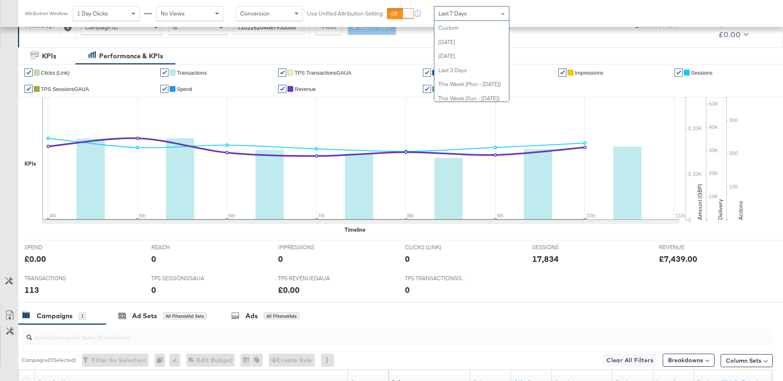
click at [463, 14] on span "Last 7 Days" at bounding box center [453, 13] width 29 height 7
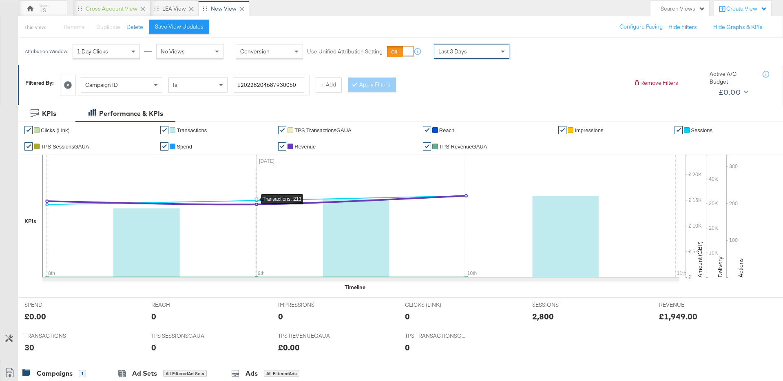
scroll to position [77, 0]
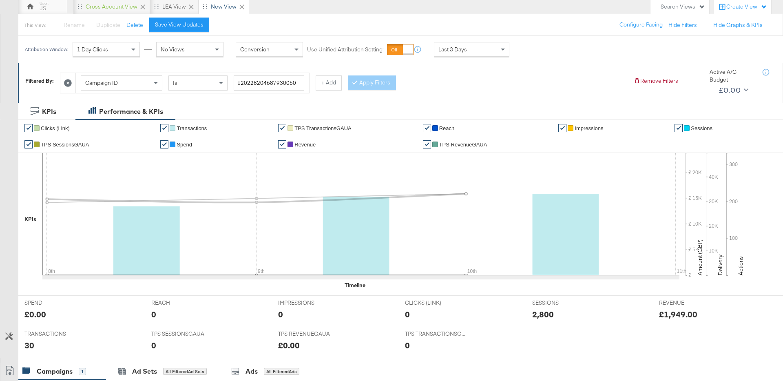
click at [190, 126] on span "Transactions" at bounding box center [192, 128] width 30 height 6
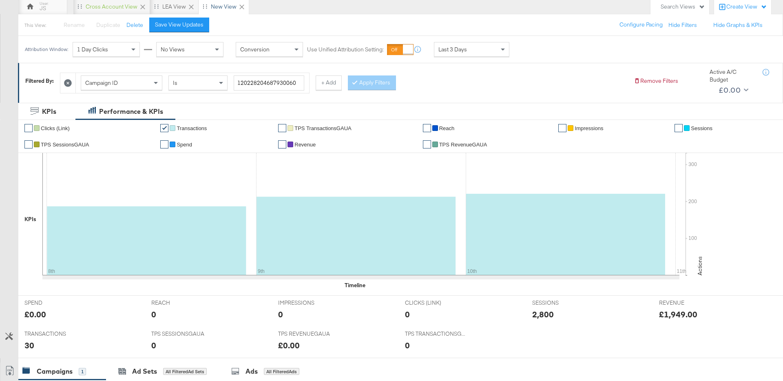
click at [440, 44] on div "Last 3 Days" at bounding box center [471, 49] width 75 height 14
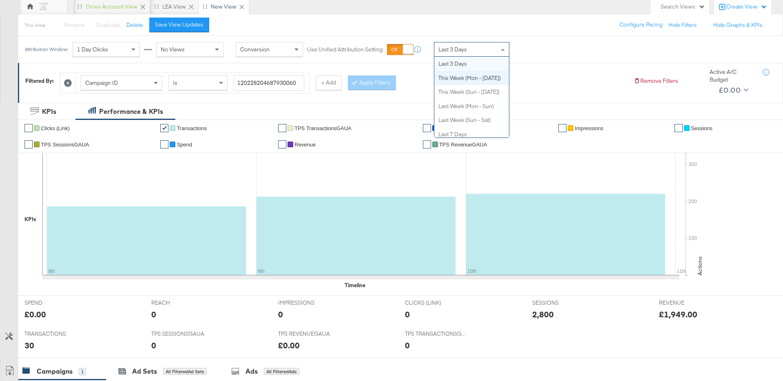
scroll to position [0, 0]
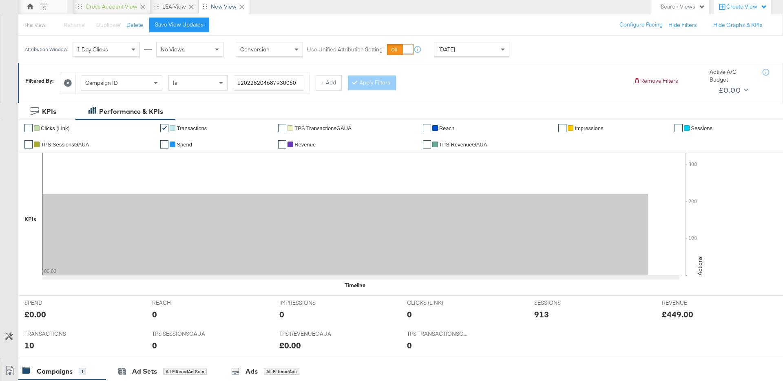
click at [312, 128] on span "TPS TransactionsGAUA" at bounding box center [323, 128] width 57 height 6
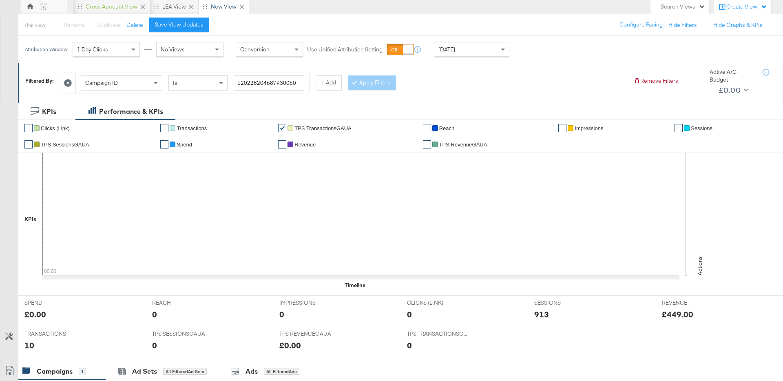
click at [191, 128] on span "Transactions" at bounding box center [192, 128] width 30 height 6
